Goal: Task Accomplishment & Management: Use online tool/utility

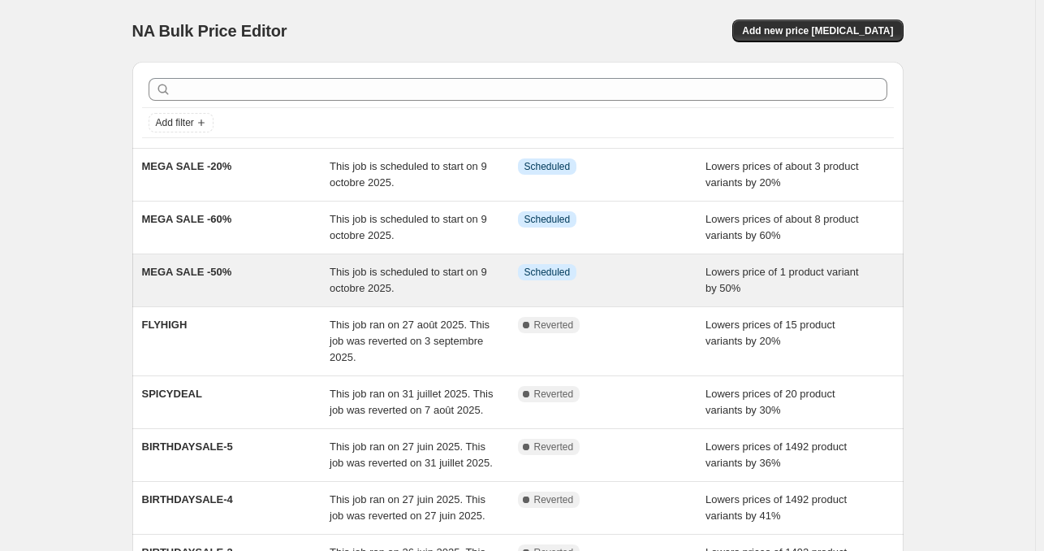
click at [705, 283] on div "Info Scheduled" at bounding box center [612, 280] width 188 height 32
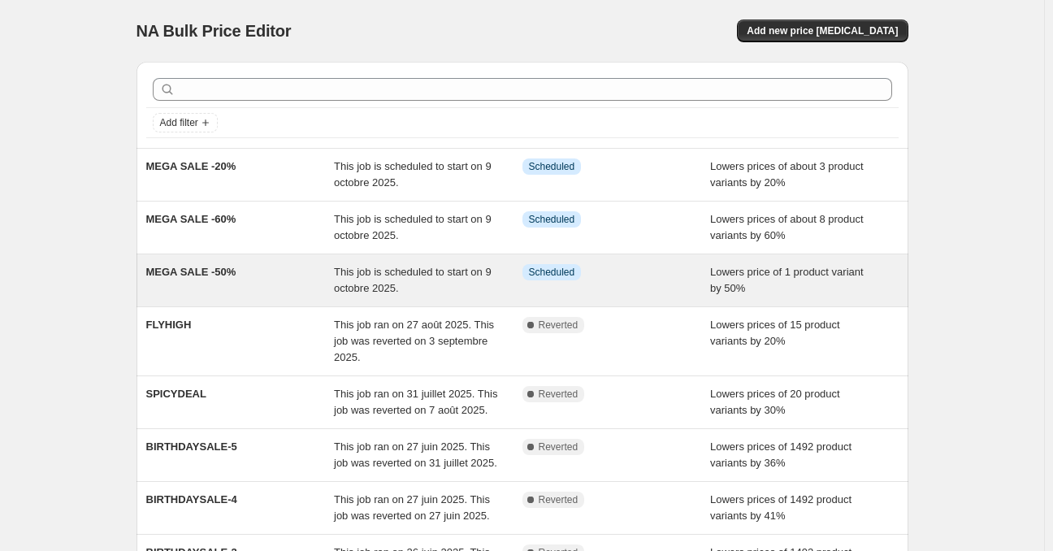
select select "percentage"
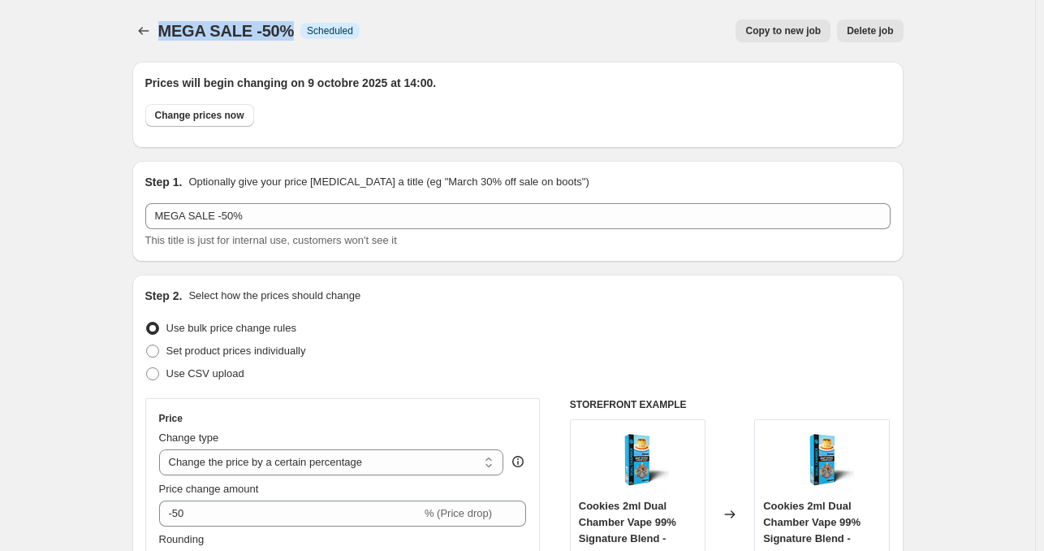
drag, startPoint x: 292, startPoint y: 28, endPoint x: 203, endPoint y: 30, distance: 89.4
click at [166, 32] on div "MEGA SALE -50% Info Scheduled" at bounding box center [258, 30] width 201 height 23
copy span "MEGA SALE -50%"
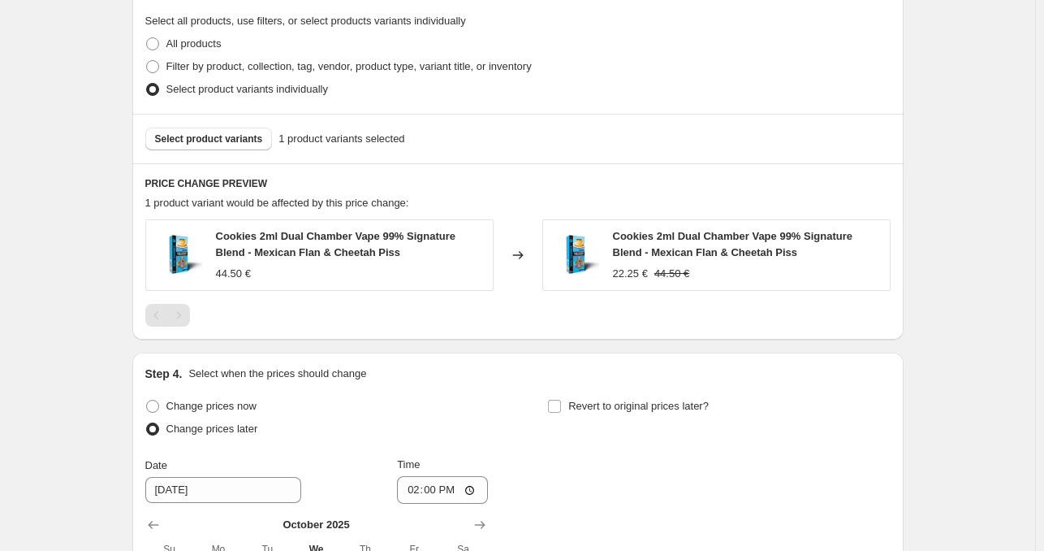
scroll to position [1205, 0]
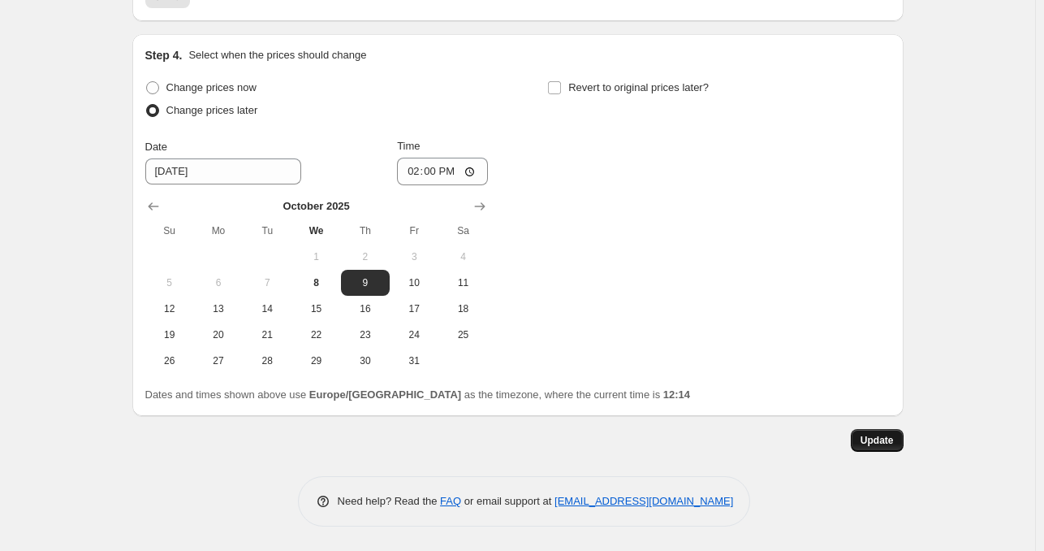
click at [892, 444] on span "Update" at bounding box center [877, 440] width 33 height 13
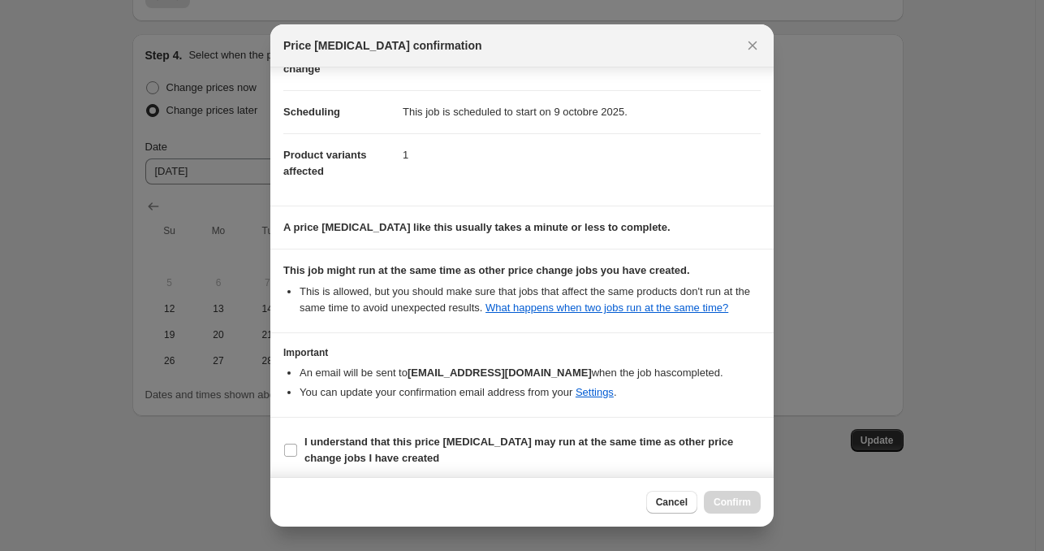
scroll to position [111, 0]
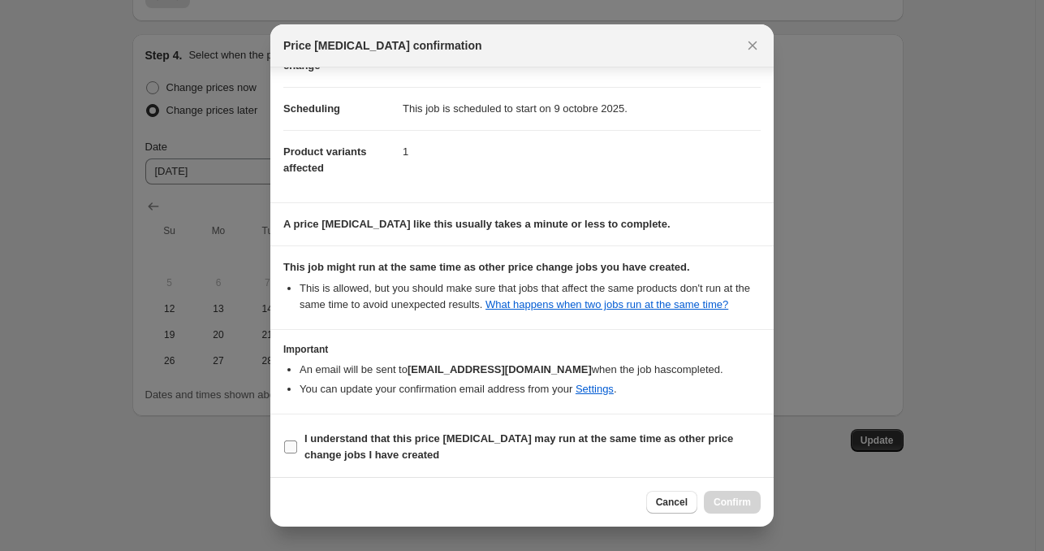
click at [681, 499] on span "Cancel" at bounding box center [672, 501] width 32 height 13
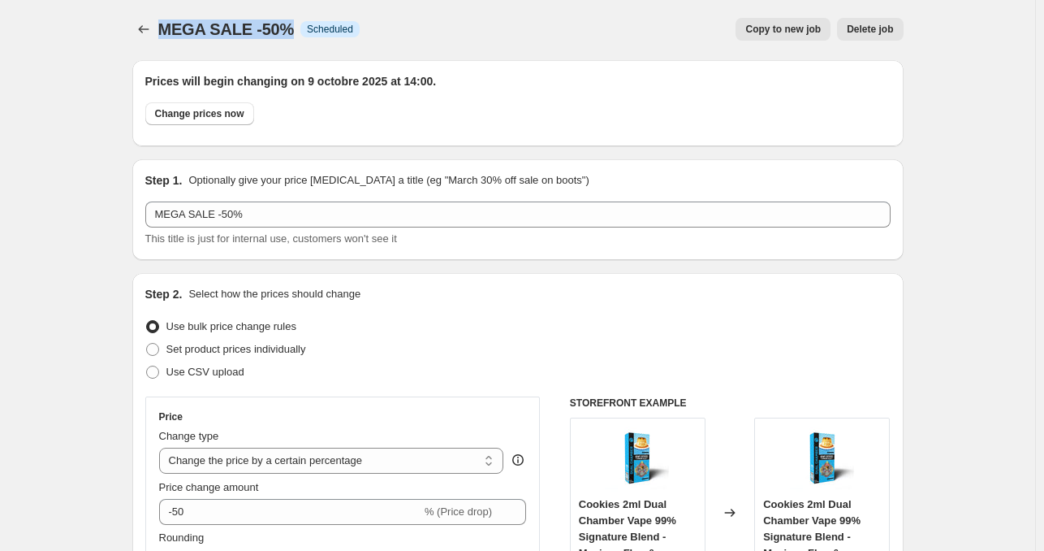
scroll to position [0, 0]
drag, startPoint x: 876, startPoint y: 29, endPoint x: 802, endPoint y: 32, distance: 73.9
click at [802, 32] on div "Copy to new job Delete job" at bounding box center [638, 30] width 531 height 23
click at [802, 32] on span "Copy to new job" at bounding box center [784, 30] width 76 height 13
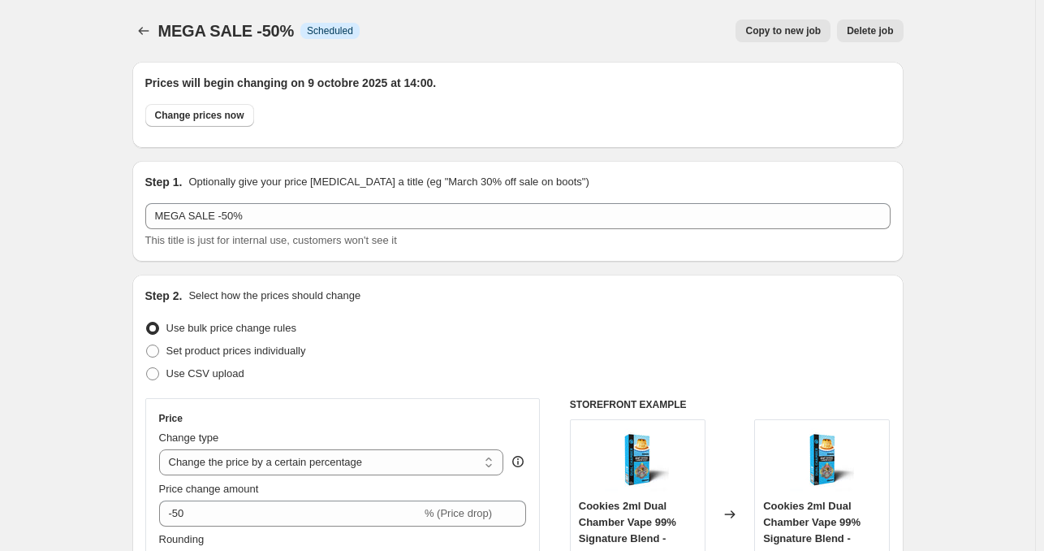
select select "percentage"
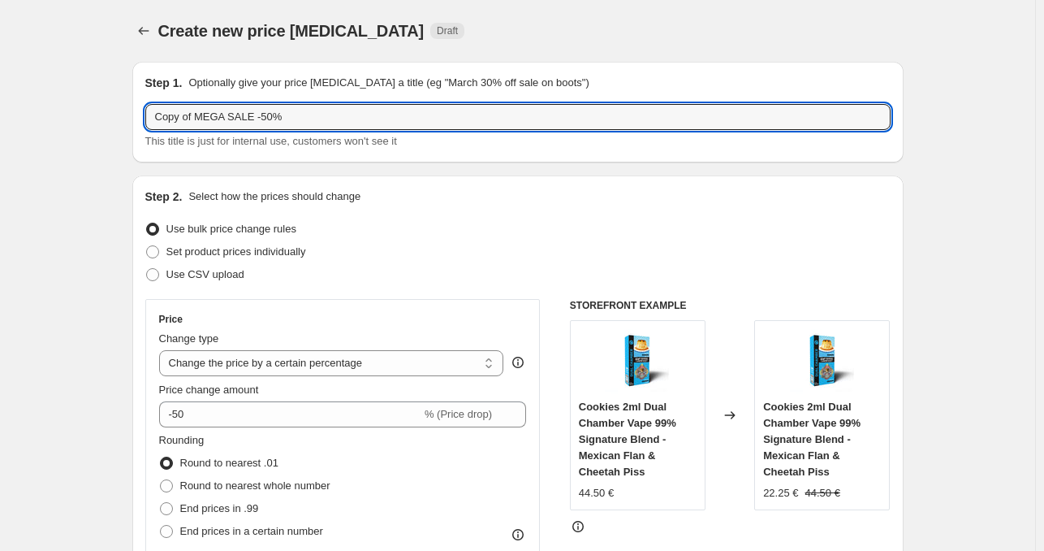
drag, startPoint x: 200, startPoint y: 117, endPoint x: 97, endPoint y: 93, distance: 105.2
click at [225, 119] on input "MEGA SALE -50%" at bounding box center [518, 117] width 746 height 26
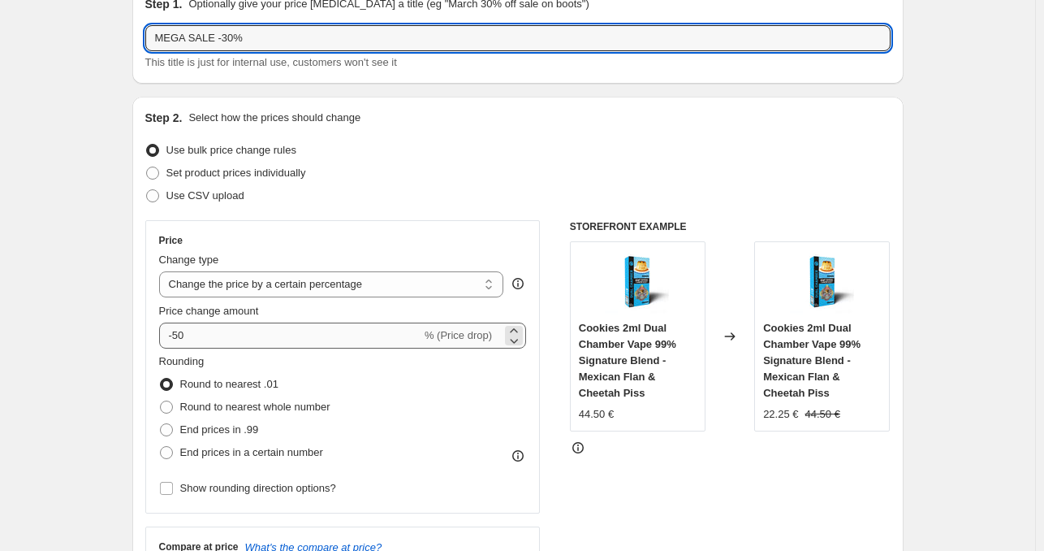
scroll to position [81, 0]
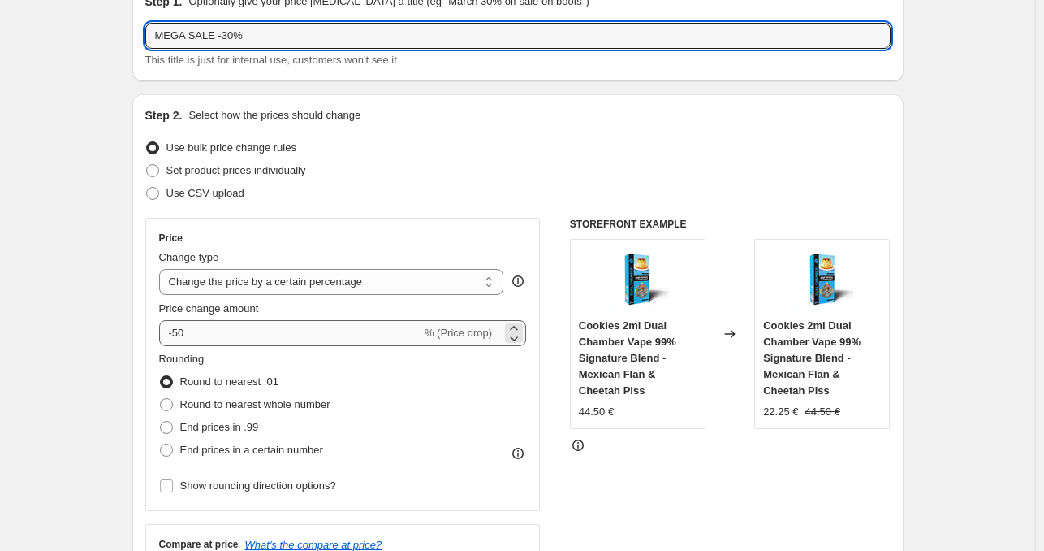
type input "MEGA SALE -30%"
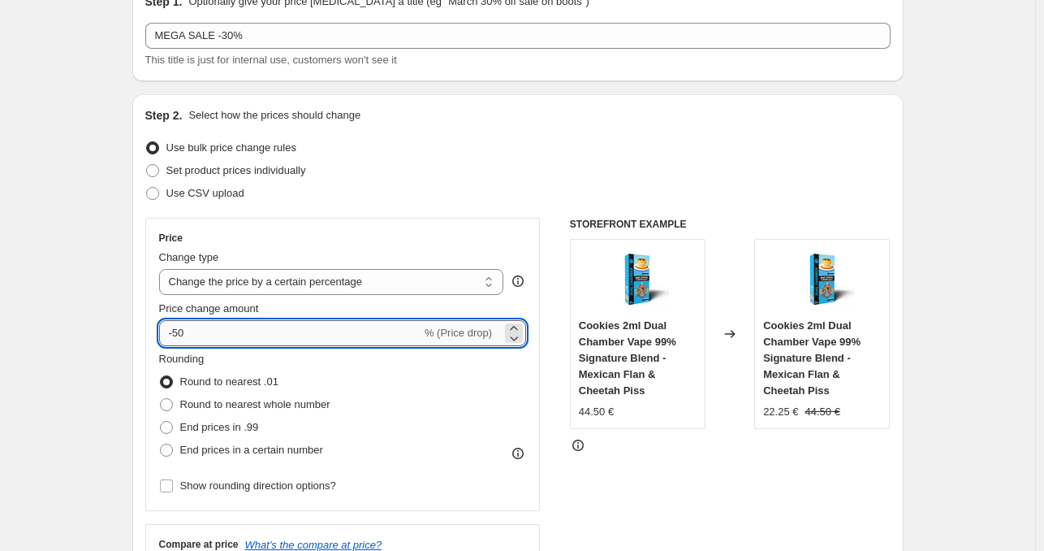
click at [182, 335] on input "-50" at bounding box center [290, 333] width 262 height 26
type input "-30"
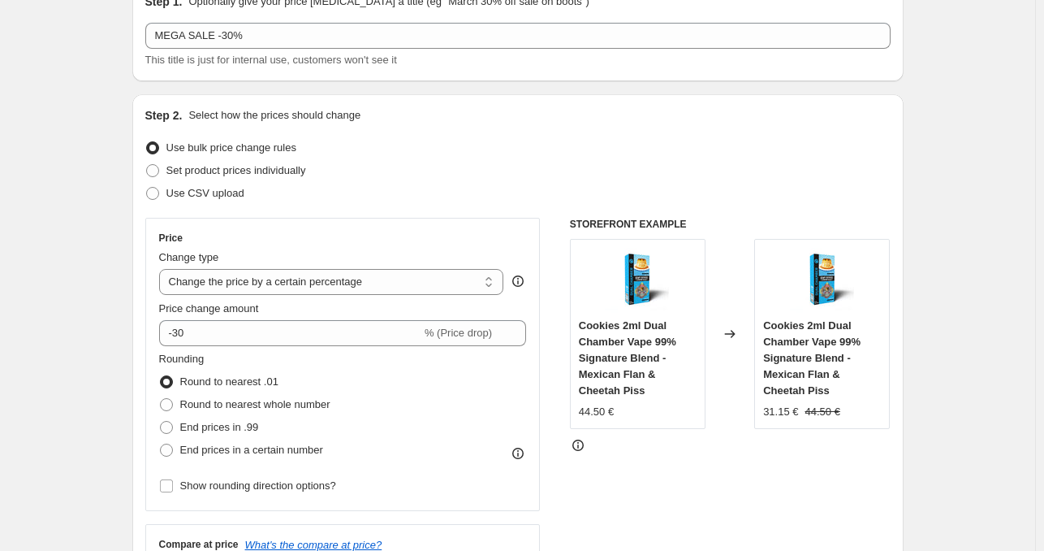
drag, startPoint x: 962, startPoint y: 426, endPoint x: 785, endPoint y: 425, distance: 177.1
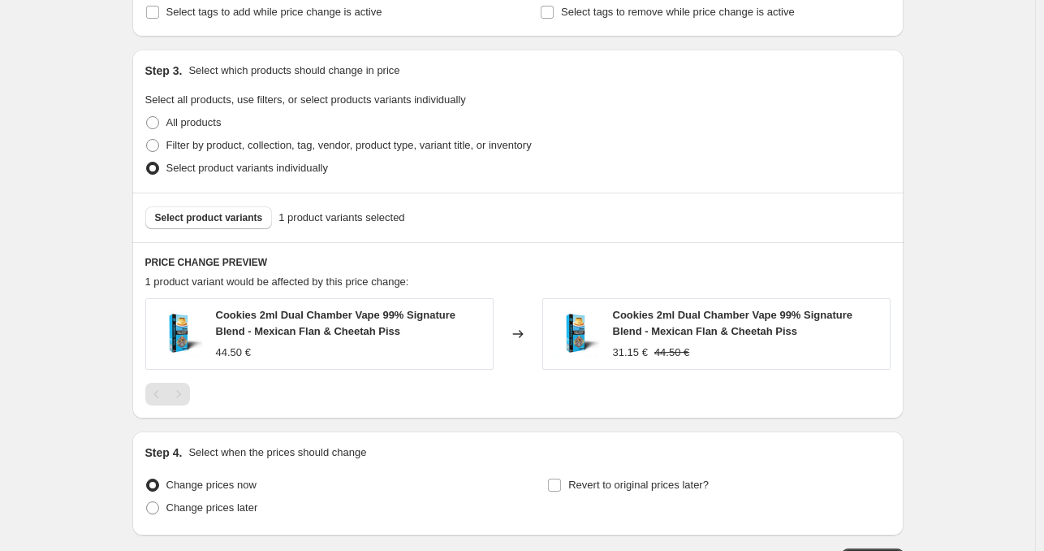
scroll to position [731, 0]
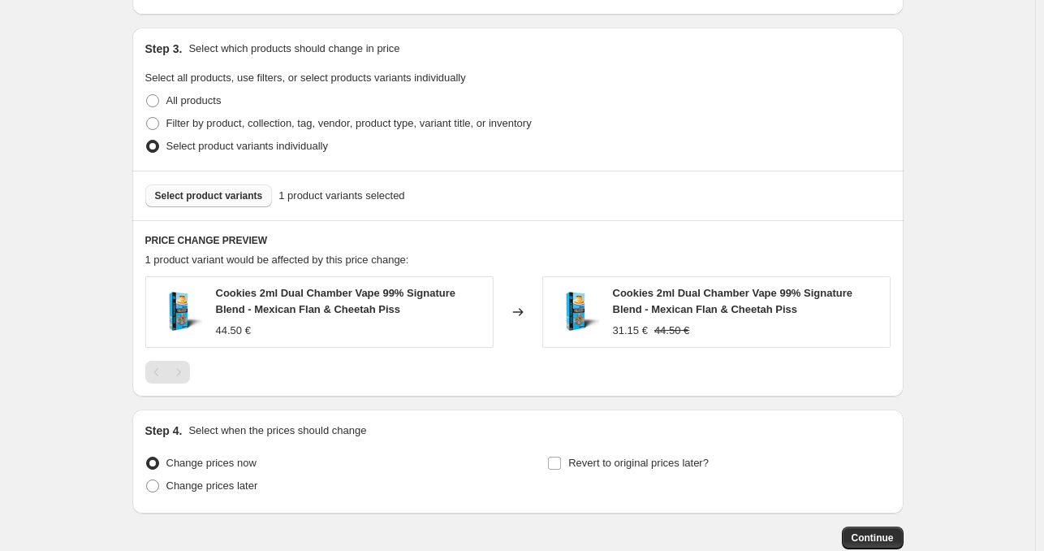
click at [214, 191] on span "Select product variants" at bounding box center [209, 195] width 108 height 13
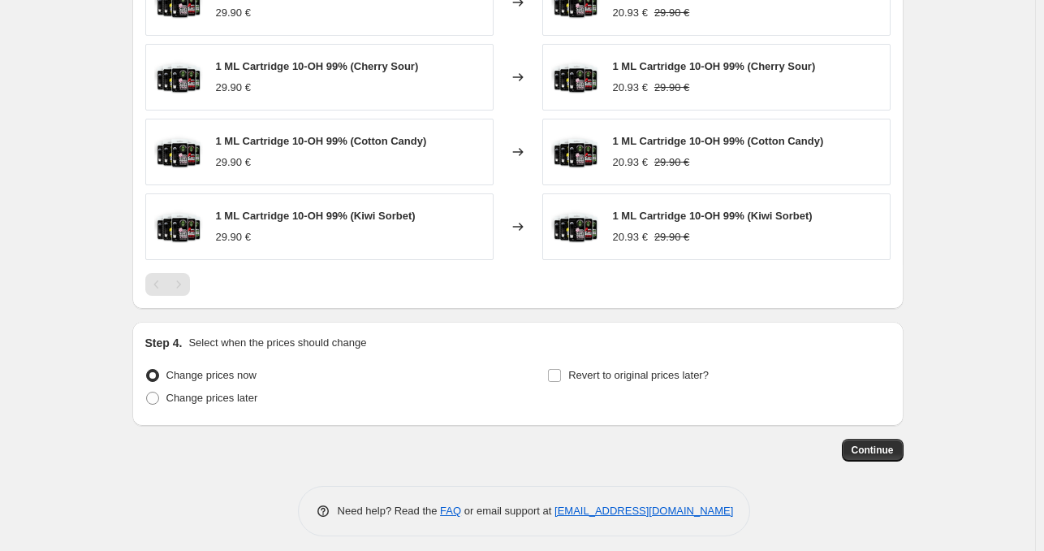
scroll to position [1121, 0]
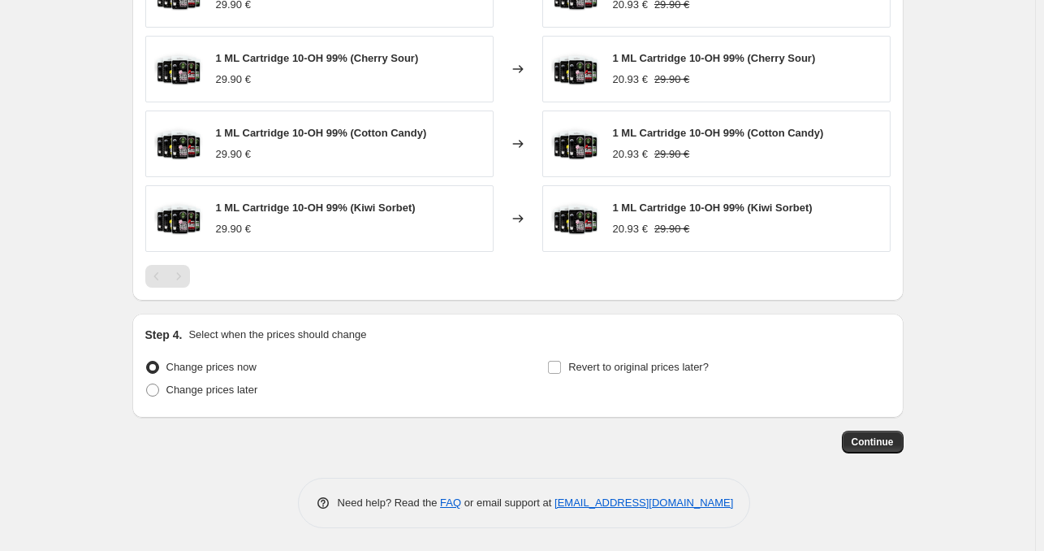
drag, startPoint x: 223, startPoint y: 396, endPoint x: 341, endPoint y: 383, distance: 119.3
click at [226, 396] on span "Change prices later" at bounding box center [212, 390] width 92 height 16
click at [175, 387] on span "Change prices later" at bounding box center [212, 389] width 92 height 12
click at [147, 384] on input "Change prices later" at bounding box center [146, 383] width 1 height 1
radio input "true"
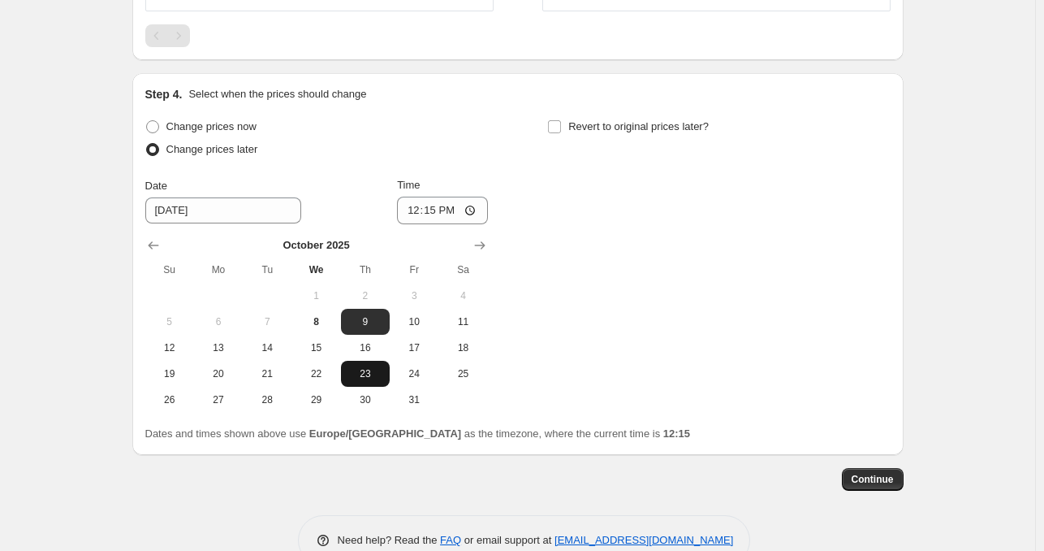
scroll to position [1364, 0]
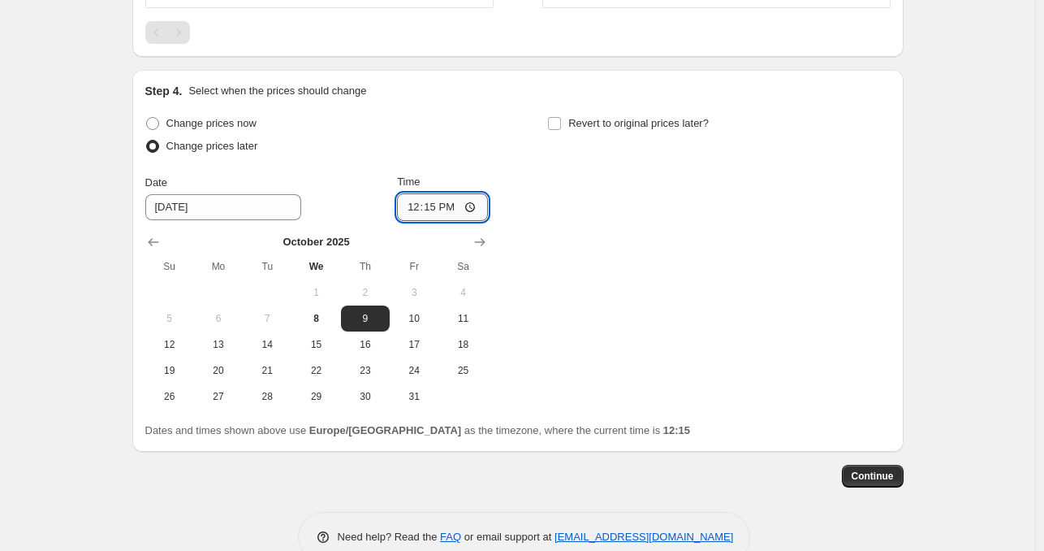
click at [444, 199] on input "12:15" at bounding box center [442, 207] width 91 height 28
click at [469, 210] on input "12:15" at bounding box center [442, 207] width 91 height 28
type input "14:00"
click at [639, 301] on div "Change prices now Change prices later Date 10/9/2025 Time 14:00 October 2025 Su…" at bounding box center [518, 260] width 746 height 297
click at [878, 478] on span "Continue" at bounding box center [873, 475] width 42 height 13
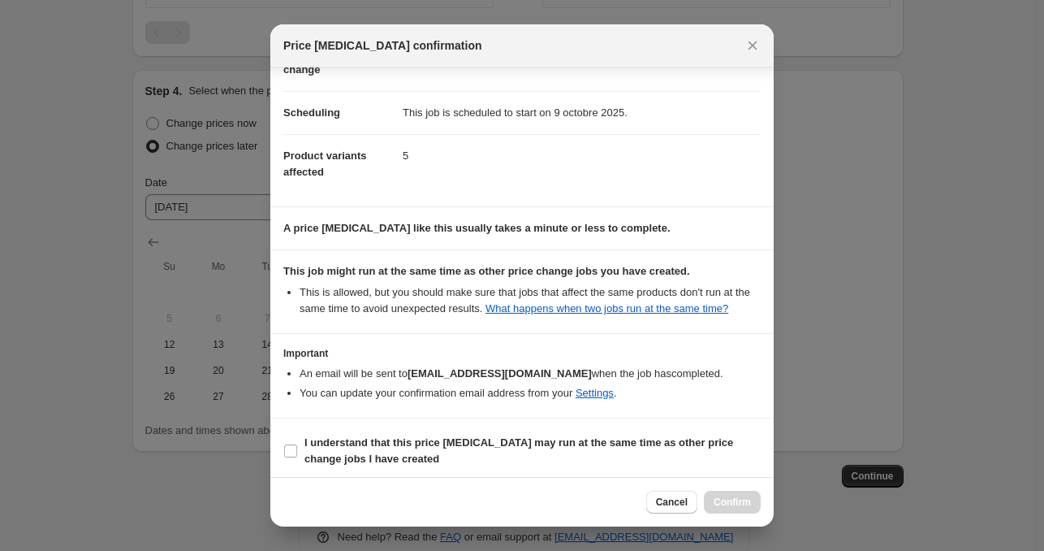
scroll to position [111, 0]
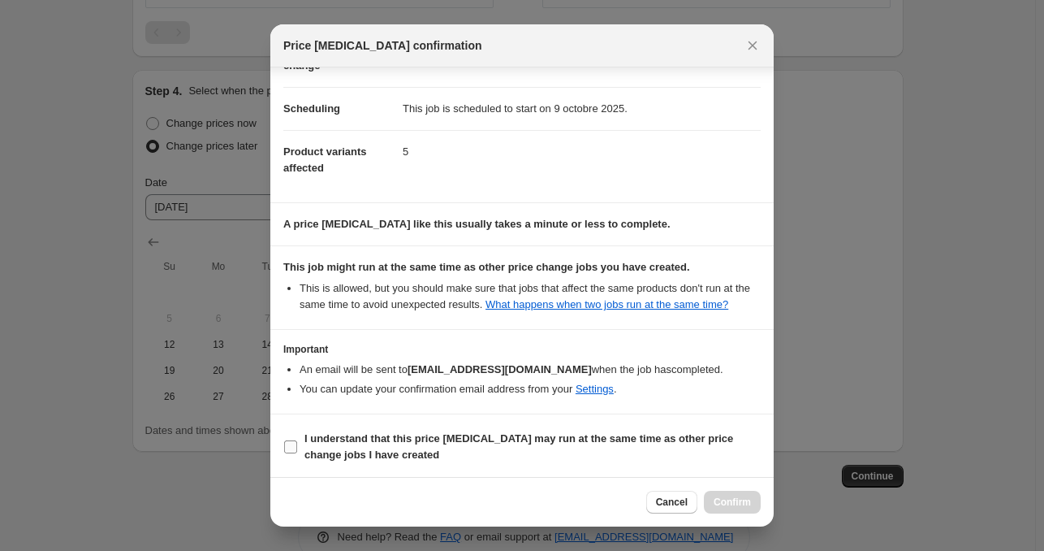
click at [364, 430] on span "I understand that this price change job may run at the same time as other price…" at bounding box center [533, 446] width 456 height 32
drag, startPoint x: 370, startPoint y: 443, endPoint x: 458, endPoint y: 448, distance: 87.9
click at [371, 443] on b "I understand that this price change job may run at the same time as other price…" at bounding box center [519, 446] width 429 height 28
click at [297, 443] on input "I understand that this price change job may run at the same time as other price…" at bounding box center [290, 446] width 13 height 13
checkbox input "true"
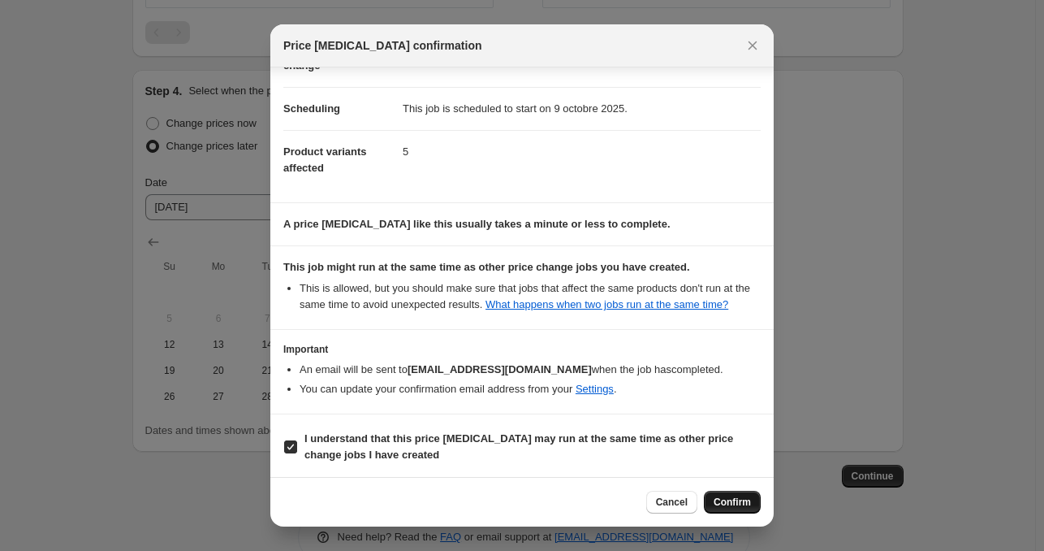
click at [721, 502] on span "Confirm" at bounding box center [732, 501] width 37 height 13
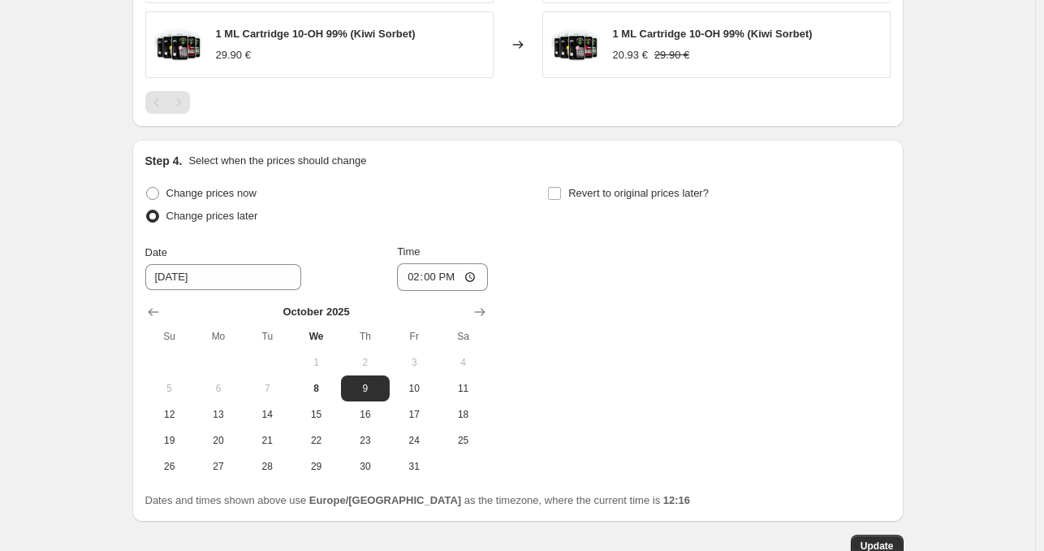
scroll to position [1173, 0]
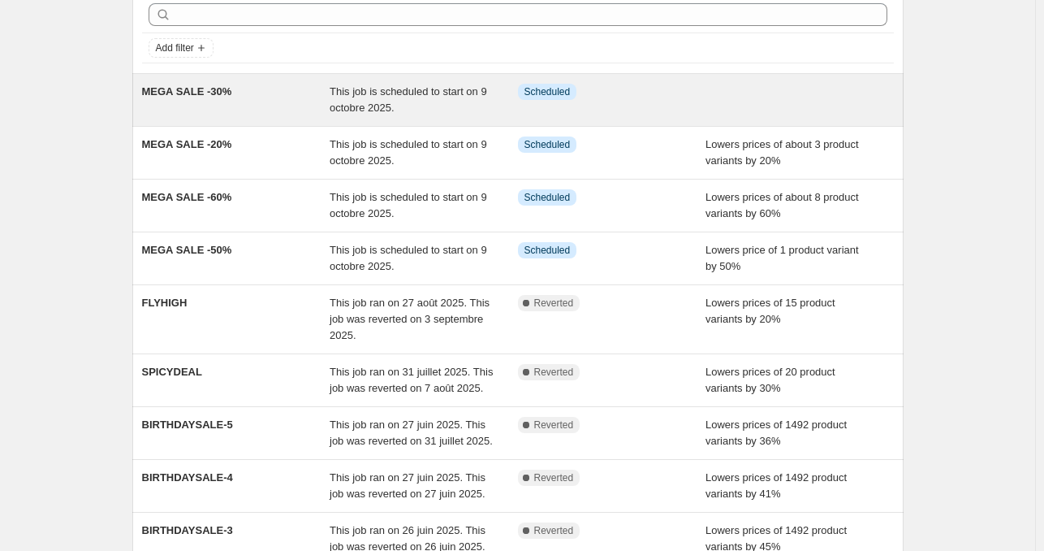
scroll to position [81, 0]
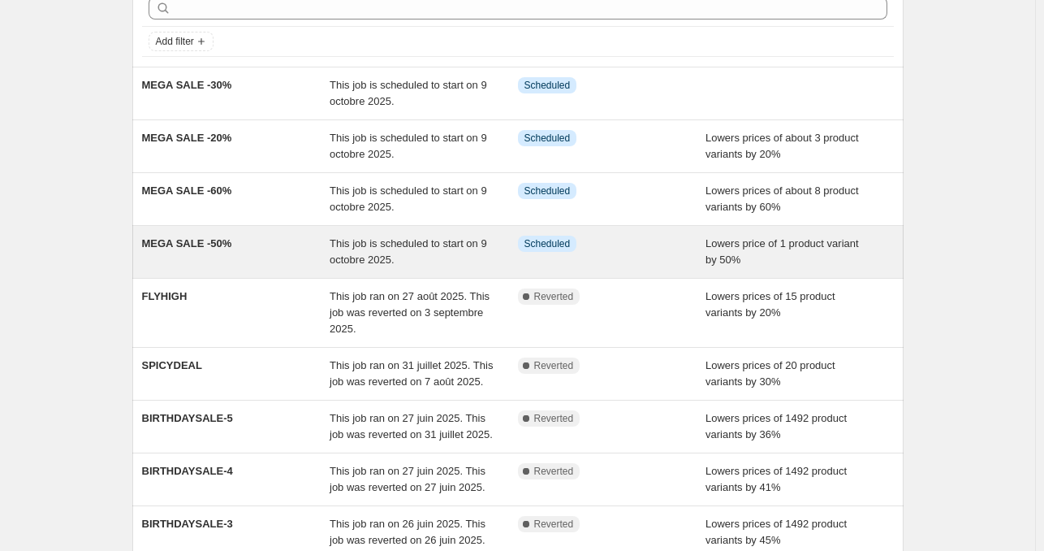
click at [363, 257] on span "This job is scheduled to start on 9 octobre 2025." at bounding box center [409, 251] width 158 height 28
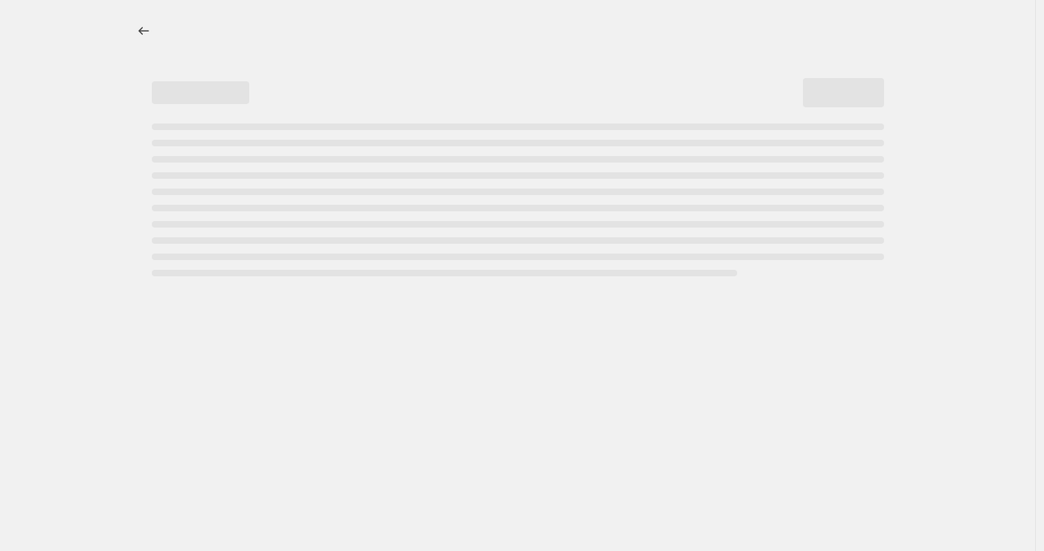
select select "percentage"
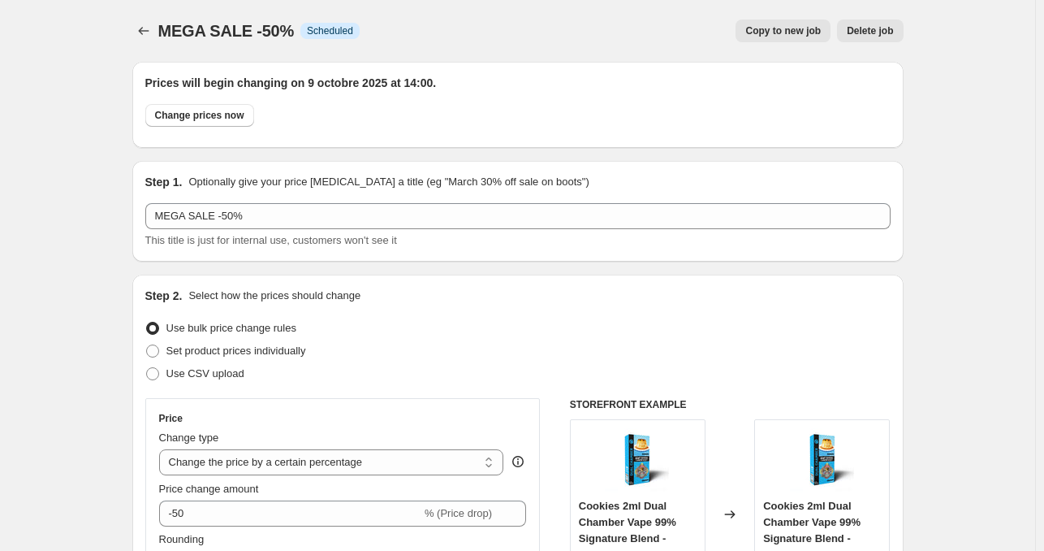
click at [880, 35] on span "Delete job" at bounding box center [870, 30] width 46 height 13
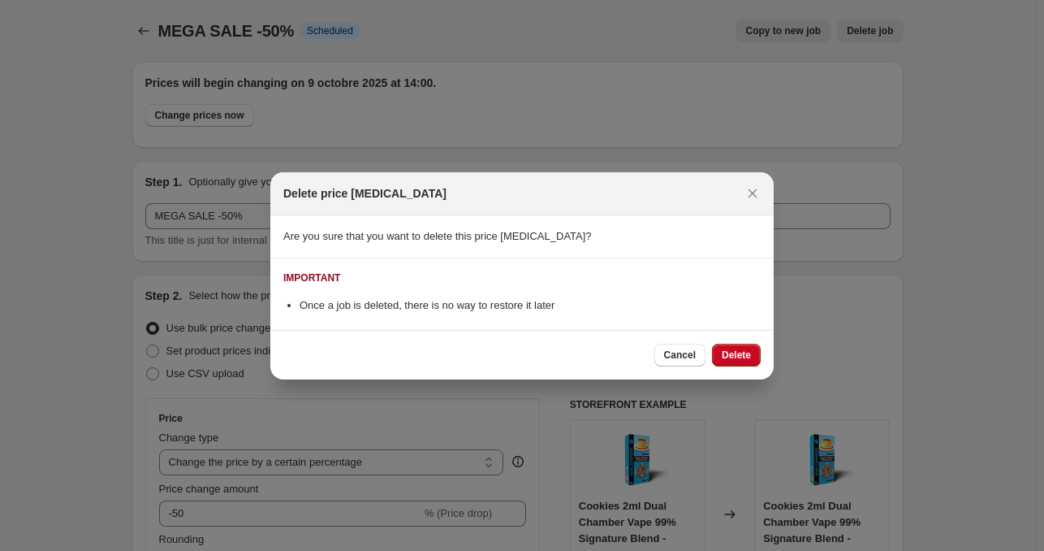
click at [737, 351] on span "Delete" at bounding box center [736, 354] width 29 height 13
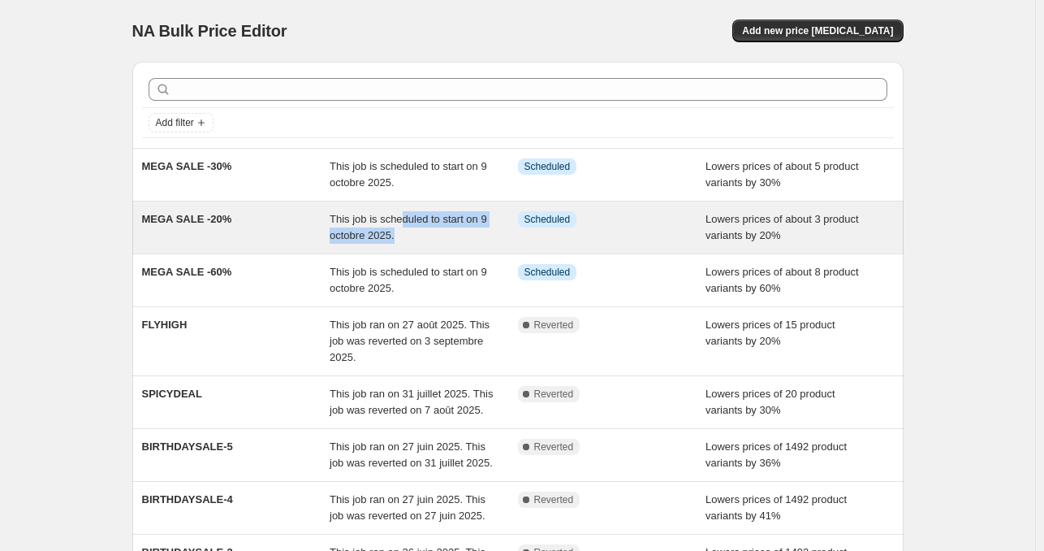
click at [403, 227] on div "This job is scheduled to start on 9 octobre 2025." at bounding box center [424, 227] width 188 height 32
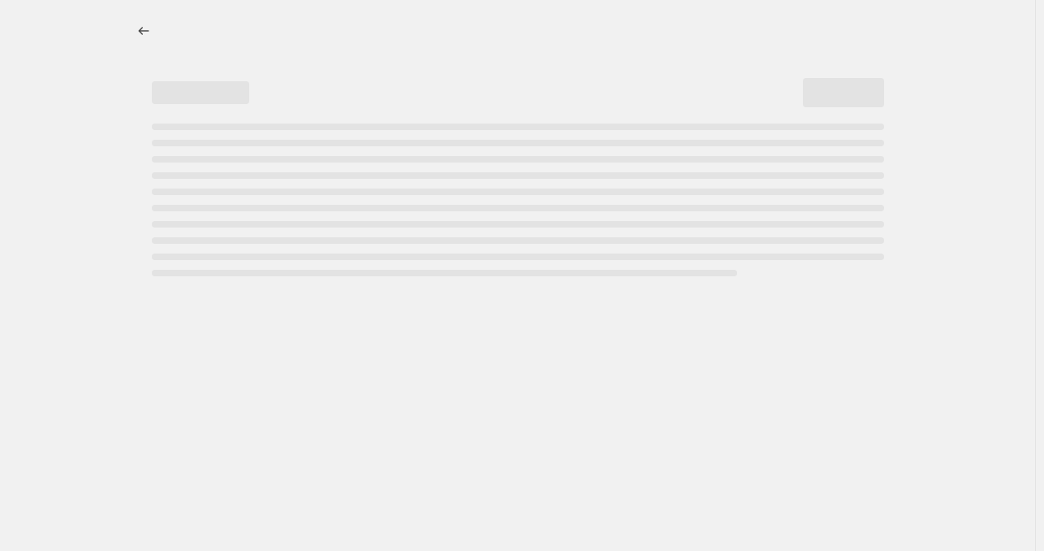
select select "percentage"
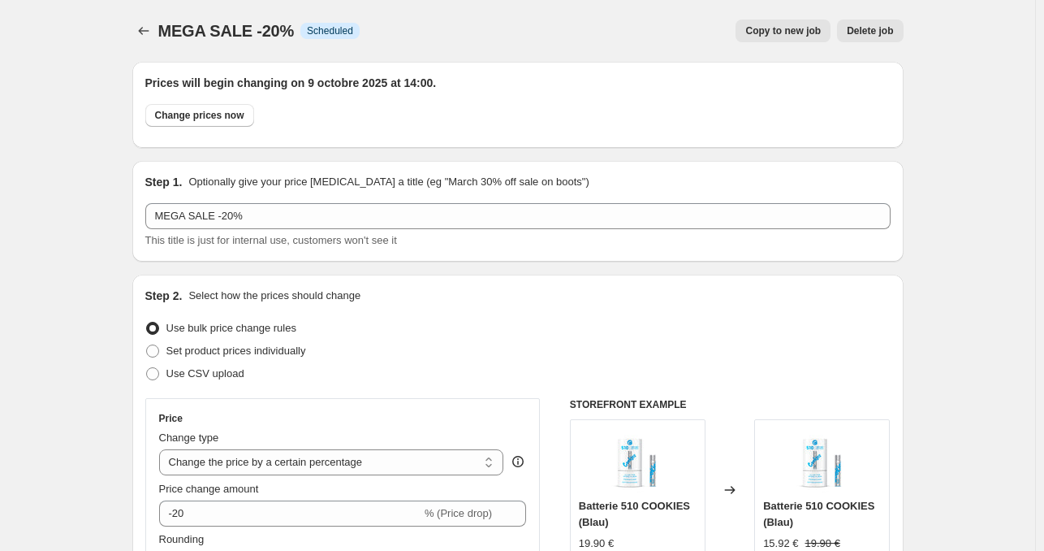
click at [880, 32] on span "Delete job" at bounding box center [870, 30] width 46 height 13
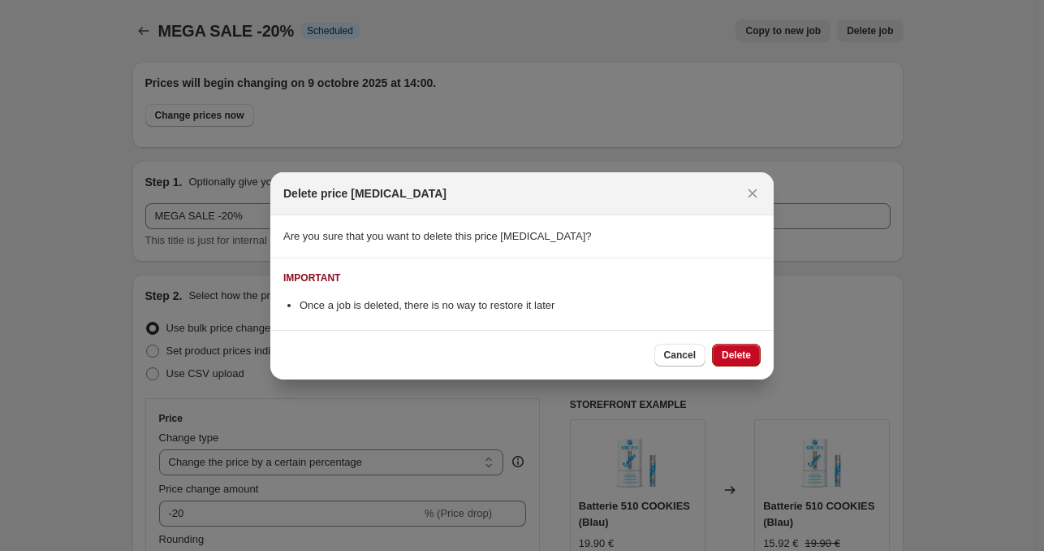
click at [733, 360] on span "Delete" at bounding box center [736, 354] width 29 height 13
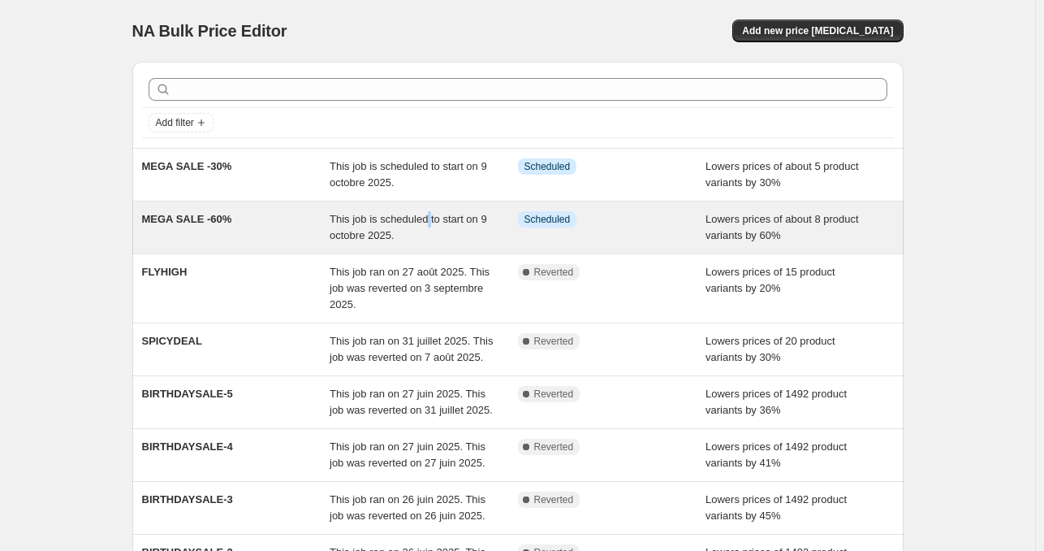
click at [430, 222] on span "This job is scheduled to start on 9 octobre 2025." at bounding box center [409, 227] width 158 height 28
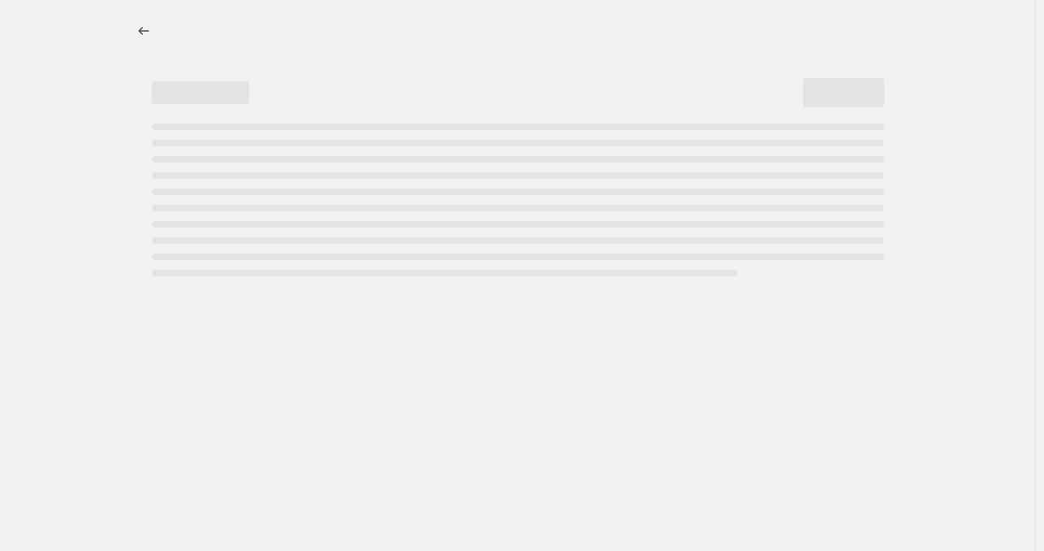
select select "percentage"
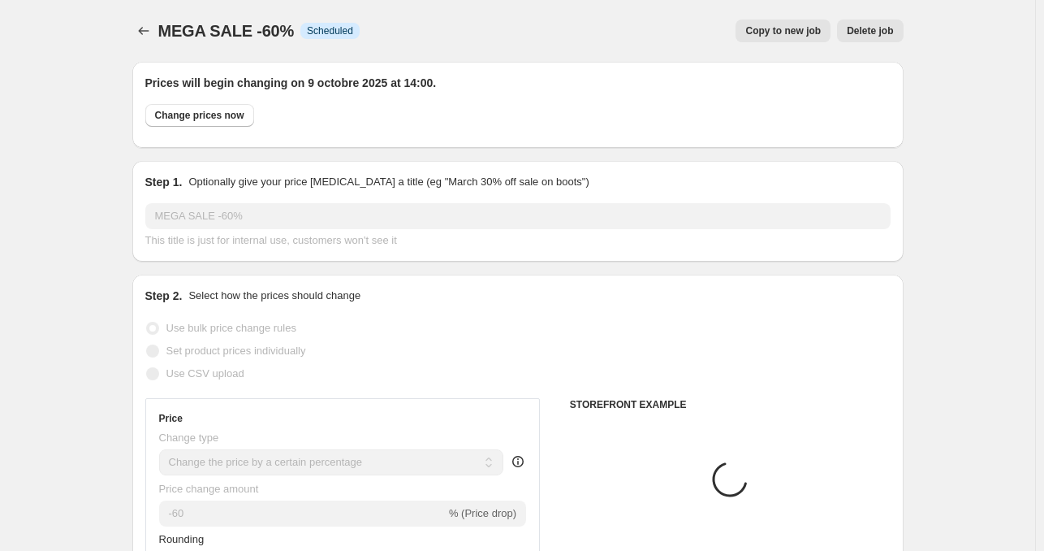
click at [867, 30] on span "Delete job" at bounding box center [870, 30] width 46 height 13
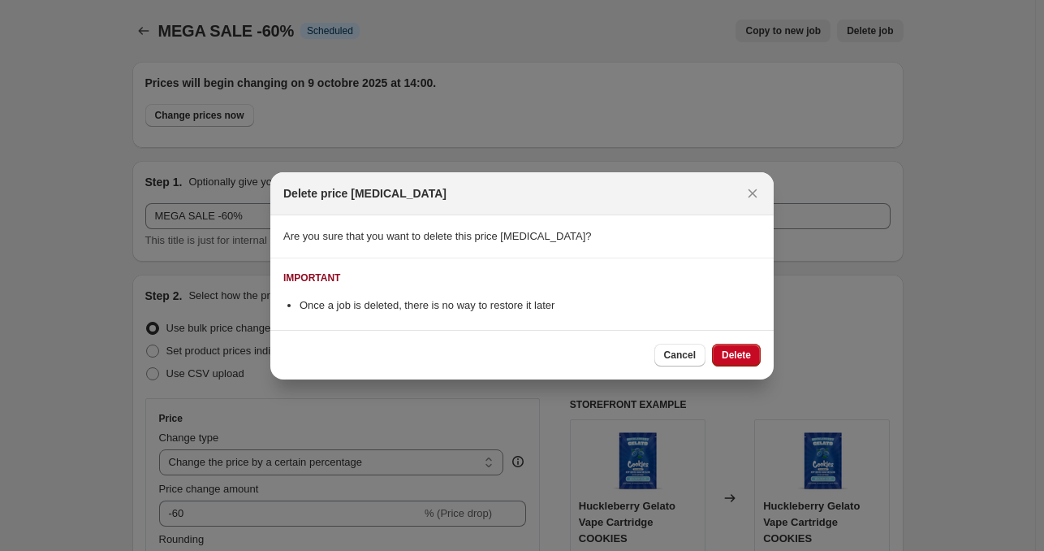
click at [750, 366] on div "Cancel Delete" at bounding box center [522, 355] width 504 height 50
click at [744, 357] on span "Delete" at bounding box center [736, 354] width 29 height 13
